Goal: Task Accomplishment & Management: Manage account settings

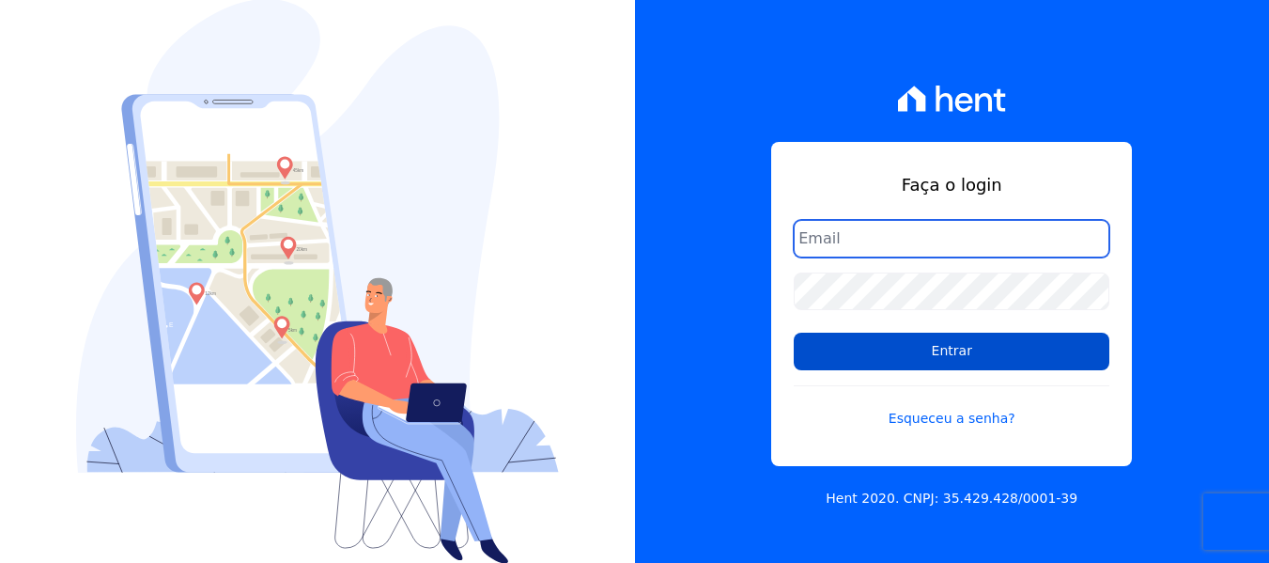
type input "[EMAIL_ADDRESS][DOMAIN_NAME]"
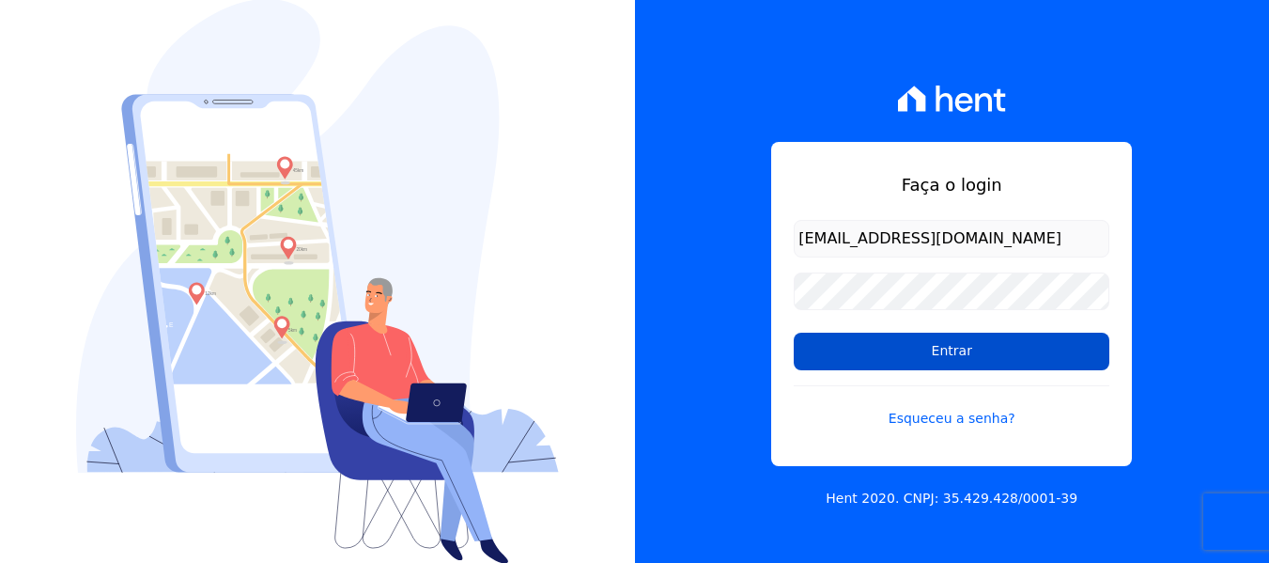
click at [961, 358] on input "Entrar" at bounding box center [952, 351] width 316 height 38
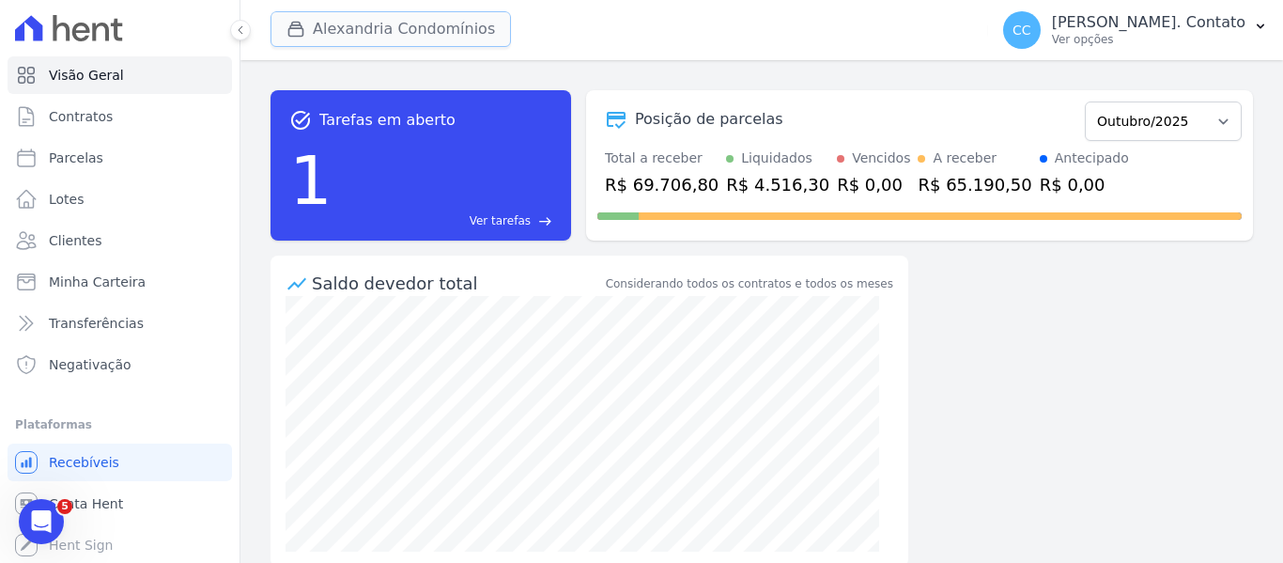
click at [370, 33] on button "Alexandria Condomínios" at bounding box center [390, 29] width 240 height 36
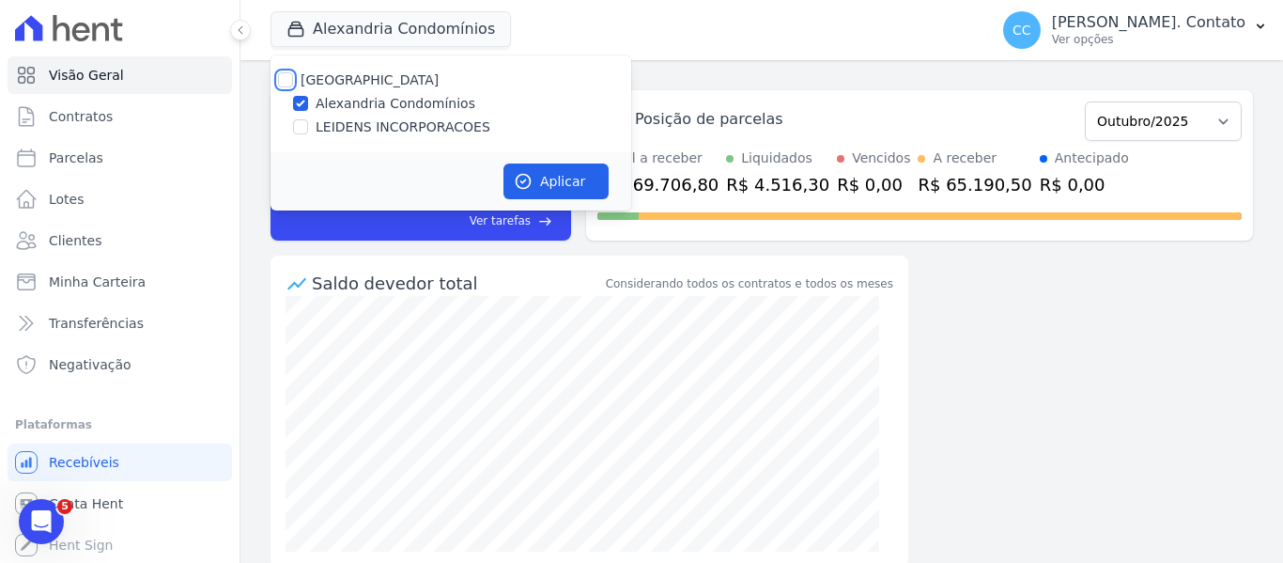
click at [282, 78] on input "[GEOGRAPHIC_DATA]" at bounding box center [285, 79] width 15 height 15
checkbox input "true"
click at [522, 175] on icon "button" at bounding box center [524, 182] width 14 height 14
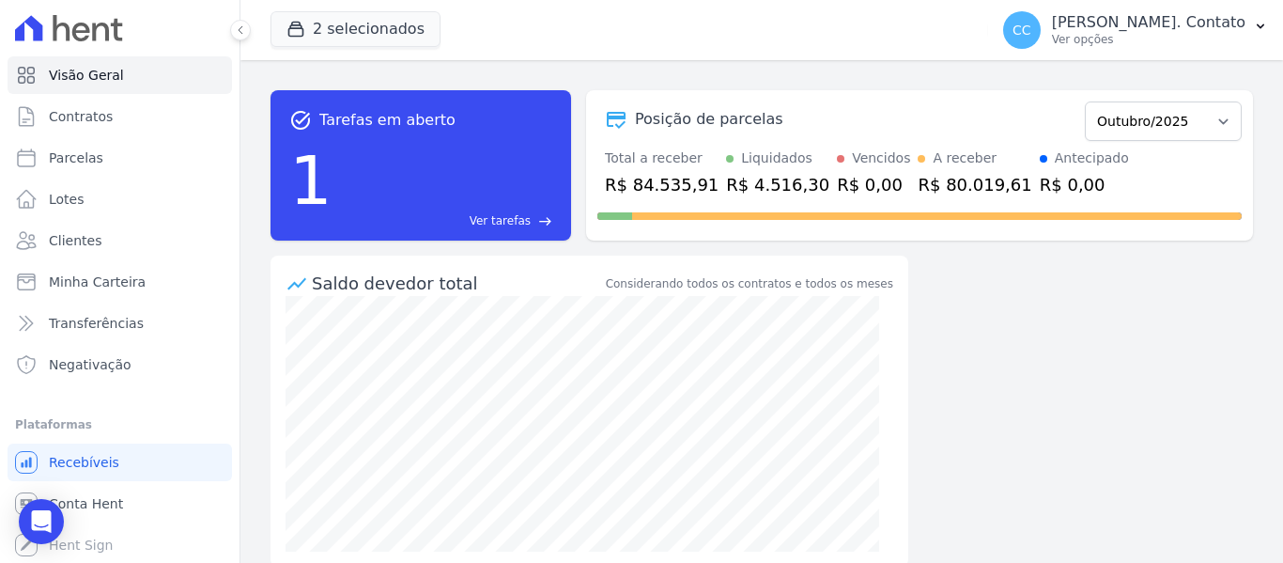
click at [1268, 131] on div "task_alt Tarefas em aberto 1 Ver tarefas east Posição de parcelas Março/2023 Ab…" at bounding box center [761, 311] width 1043 height 502
